Goal: Use online tool/utility: Utilize a website feature to perform a specific function

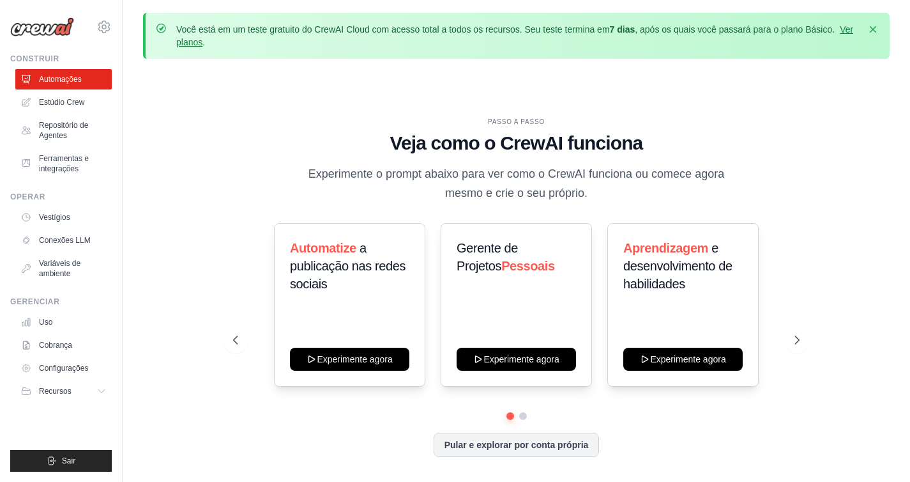
click at [735, 204] on div "PASSO A PASSO Veja como o CrewAI funciona Experimente o prompt abaixo para ver …" at bounding box center [516, 297] width 597 height 360
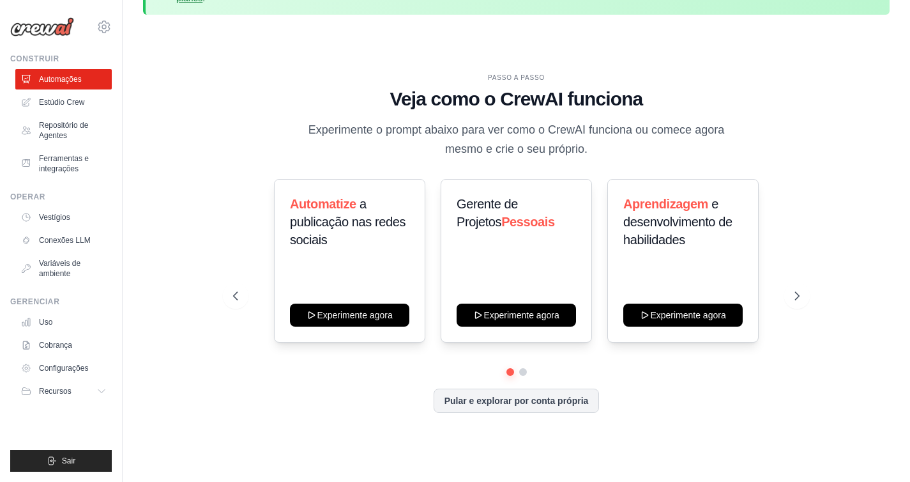
scroll to position [47, 0]
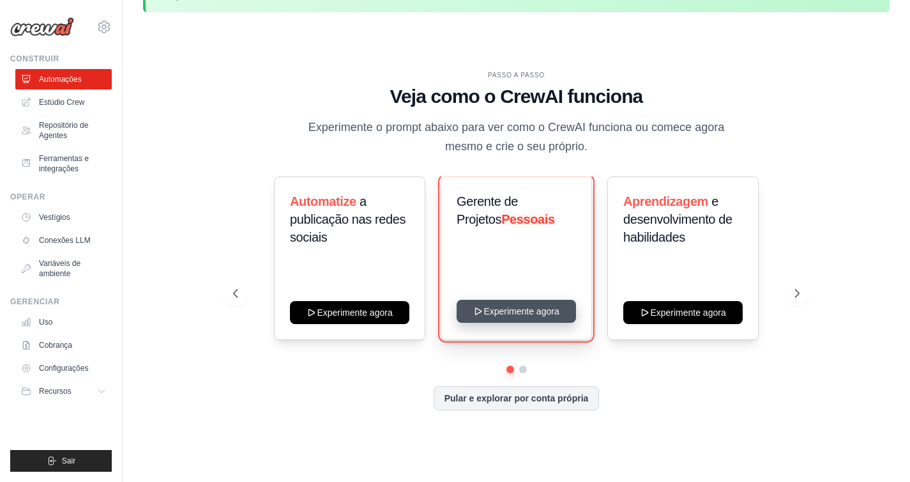
click at [545, 318] on button "Experimente agora" at bounding box center [516, 311] width 119 height 23
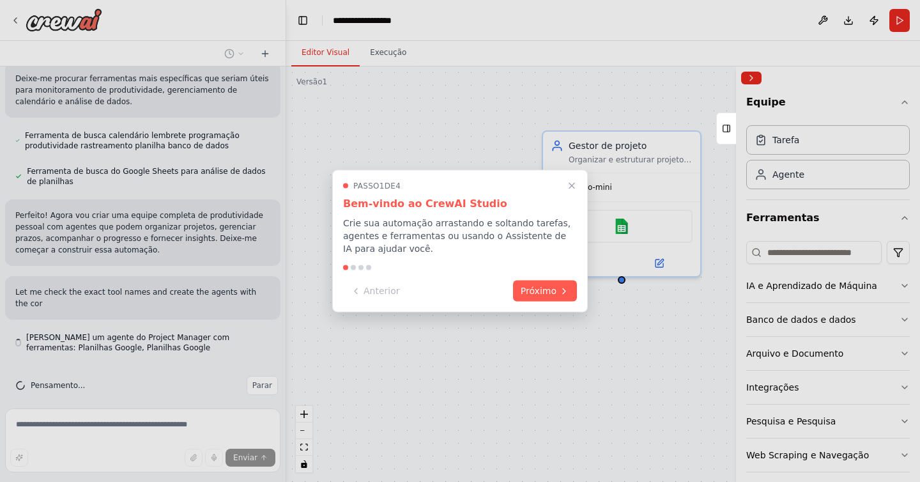
scroll to position [342, 0]
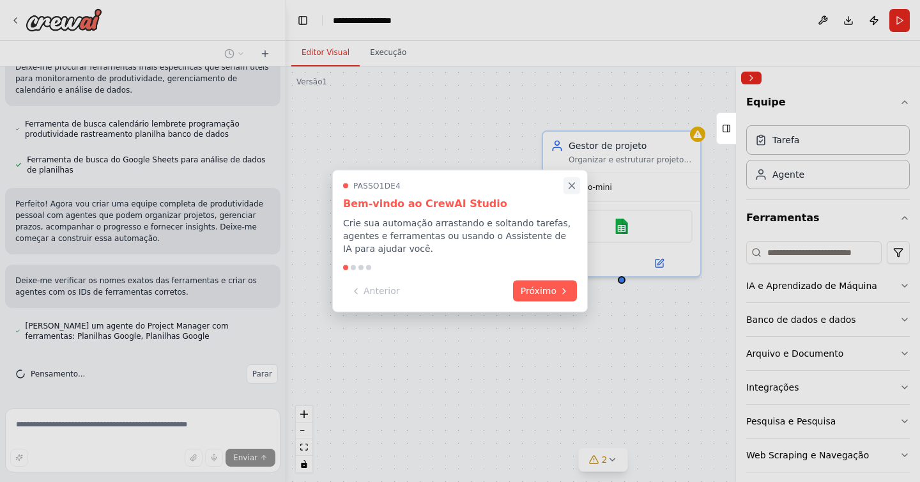
click at [572, 186] on icon "Passo a passo completo" at bounding box center [572, 186] width 6 height 6
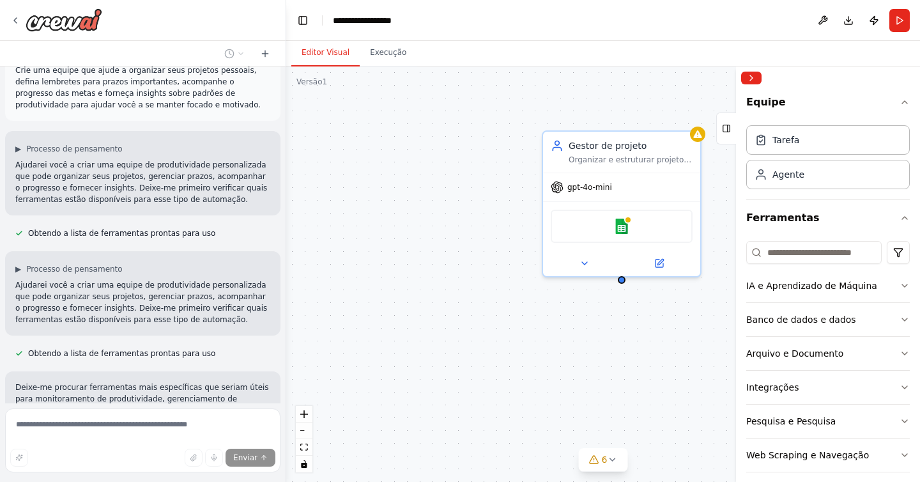
scroll to position [23, 0]
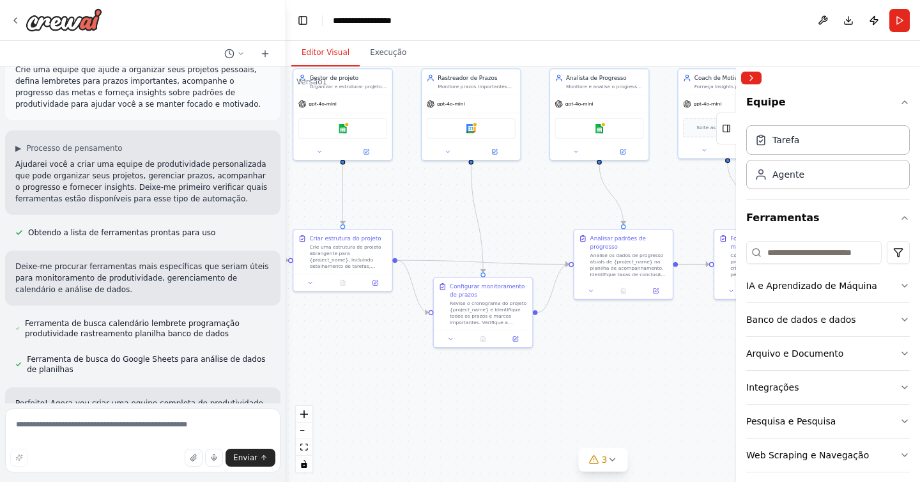
drag, startPoint x: 645, startPoint y: 323, endPoint x: 385, endPoint y: 219, distance: 280.4
click at [385, 219] on div ".deletable-edge-delete-btn { width: 20px; height: 20px; border: 0px solid #ffff…" at bounding box center [603, 273] width 634 height 415
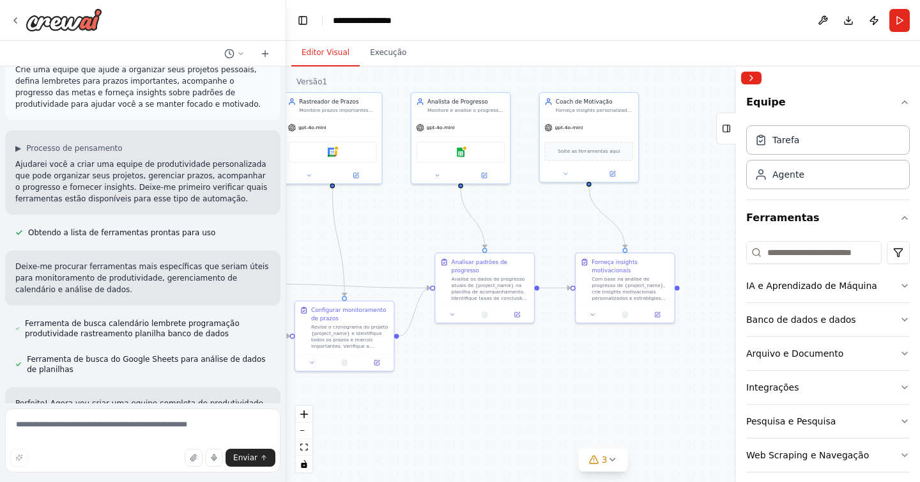
drag, startPoint x: 574, startPoint y: 344, endPoint x: 577, endPoint y: 353, distance: 9.3
click at [577, 353] on div ".deletable-edge-delete-btn { width: 20px; height: 20px; border: 0px solid #ffff…" at bounding box center [603, 273] width 634 height 415
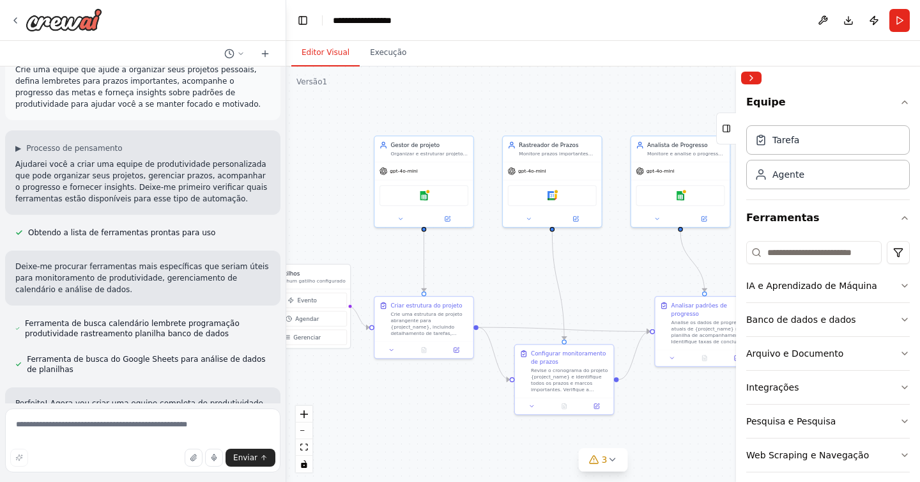
drag, startPoint x: 533, startPoint y: 261, endPoint x: 610, endPoint y: 281, distance: 78.6
click at [610, 281] on div ".deletable-edge-delete-btn { width: 20px; height: 20px; border: 0px solid #ffff…" at bounding box center [603, 273] width 634 height 415
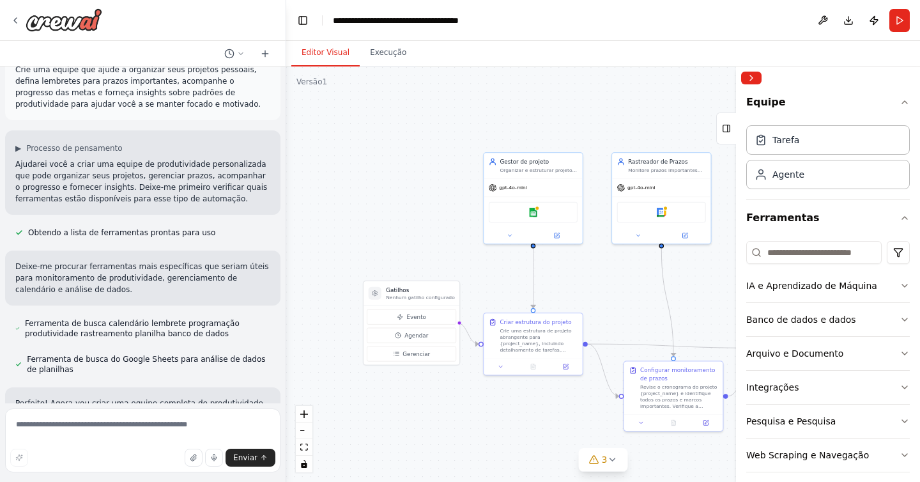
drag, startPoint x: 526, startPoint y: 279, endPoint x: 572, endPoint y: 288, distance: 47.0
click at [572, 288] on div ".deletable-edge-delete-btn { width: 20px; height: 20px; border: 0px solid #ffff…" at bounding box center [603, 273] width 634 height 415
